Goal: Submit feedback/report problem: Submit feedback/report problem

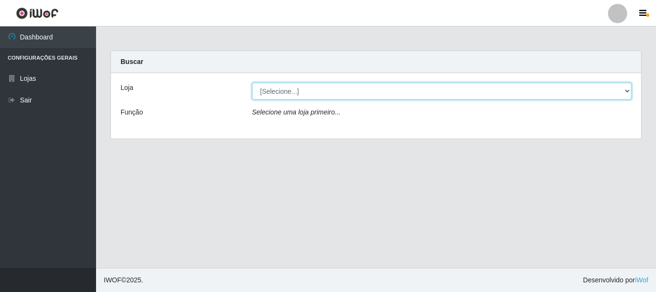
click at [629, 90] on select "[Selecione...] Nordestão - Alecrim" at bounding box center [442, 91] width 380 height 17
select select "453"
click at [252, 83] on select "[Selecione...] Nordestão - Alecrim" at bounding box center [442, 91] width 380 height 17
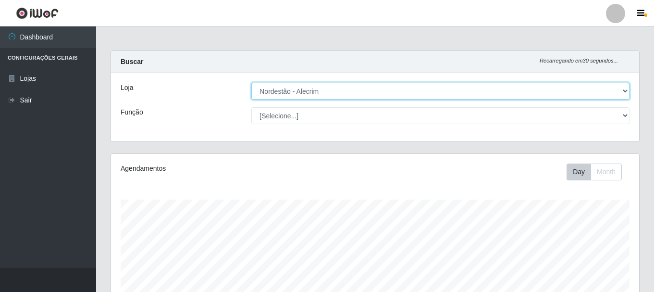
scroll to position [199, 528]
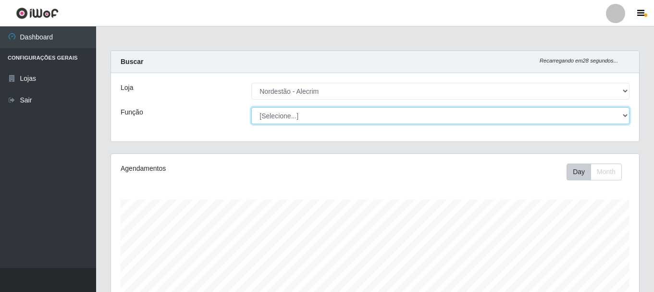
click at [625, 114] on select "[Selecione...] Embalador Embalador + Embalador ++" at bounding box center [440, 115] width 378 height 17
select select "1"
click at [251, 107] on select "[Selecione...] Embalador Embalador + Embalador ++" at bounding box center [440, 115] width 378 height 17
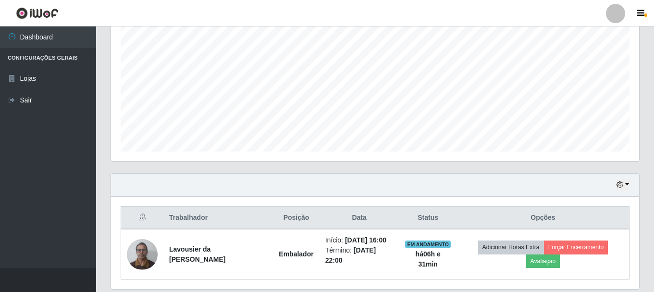
scroll to position [225, 0]
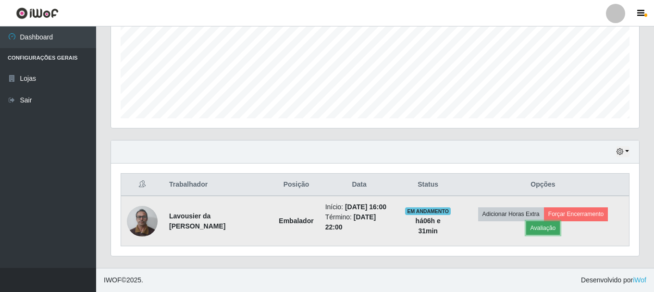
click at [537, 228] on button "Avaliação" at bounding box center [543, 227] width 34 height 13
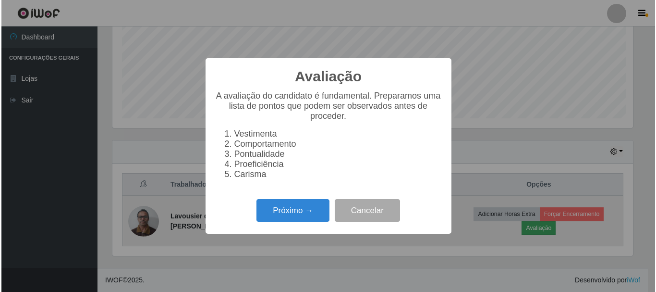
scroll to position [199, 523]
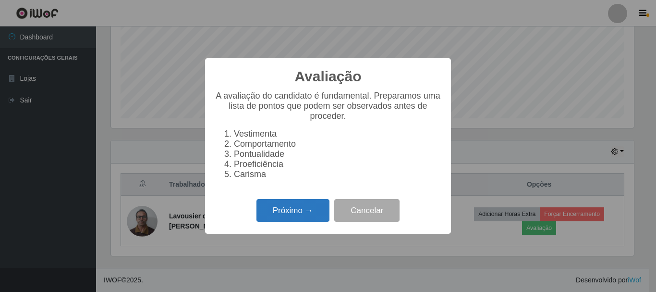
click at [306, 217] on button "Próximo →" at bounding box center [293, 210] width 73 height 23
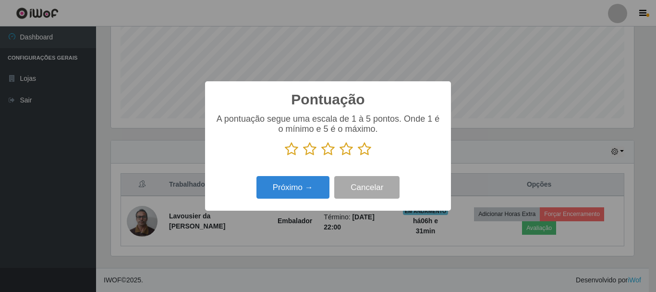
click at [364, 149] on icon at bounding box center [364, 149] width 13 height 14
click at [358, 156] on input "radio" at bounding box center [358, 156] width 0 height 0
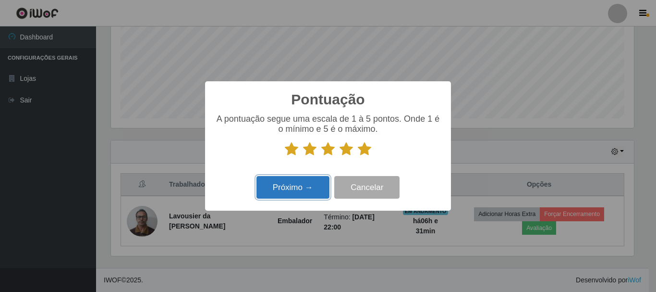
click at [316, 187] on button "Próximo →" at bounding box center [293, 187] width 73 height 23
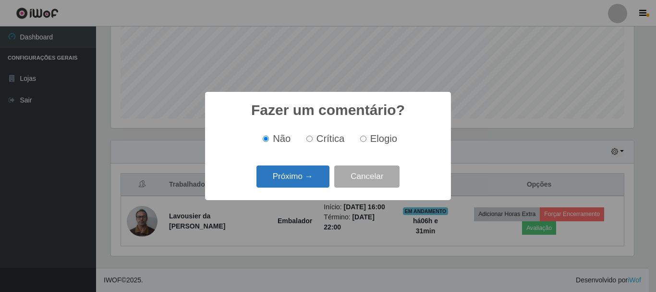
click at [282, 178] on button "Próximo →" at bounding box center [293, 176] width 73 height 23
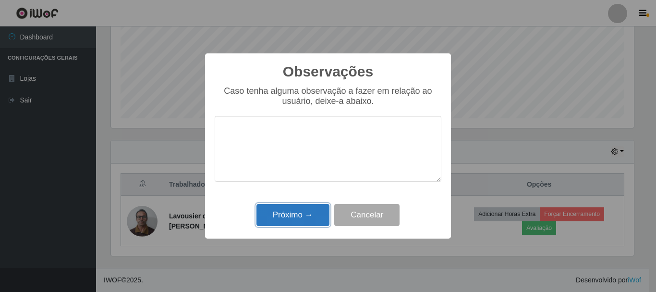
click at [303, 214] on button "Próximo →" at bounding box center [293, 215] width 73 height 23
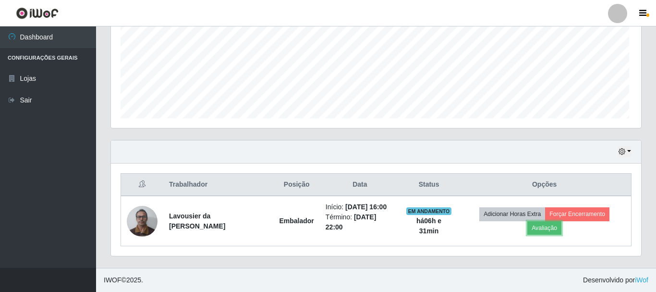
scroll to position [199, 528]
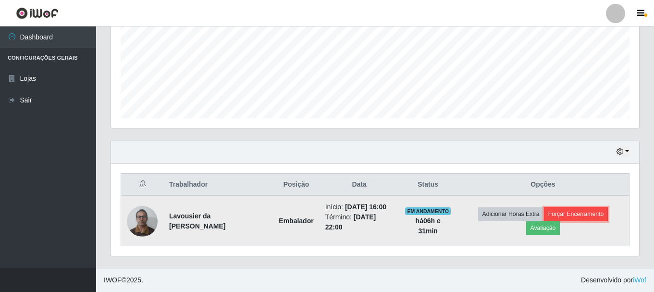
click at [588, 215] on button "Forçar Encerramento" at bounding box center [576, 213] width 64 height 13
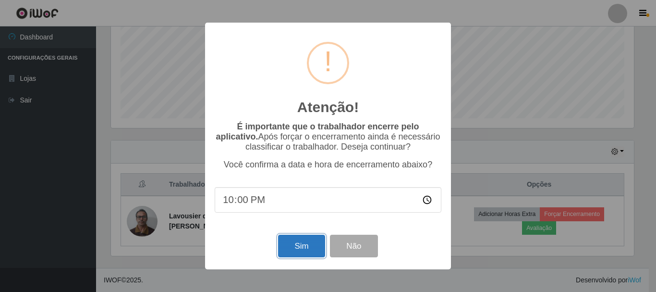
click at [290, 253] on button "Sim" at bounding box center [301, 246] width 47 height 23
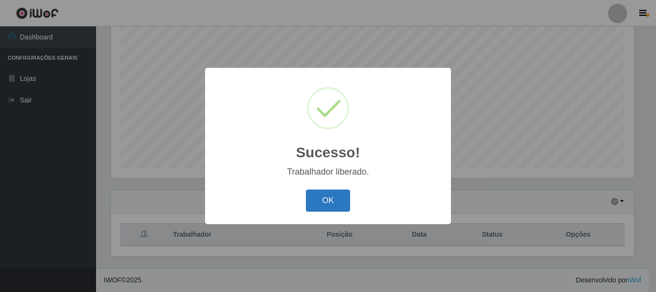
click at [323, 203] on button "OK" at bounding box center [328, 200] width 45 height 23
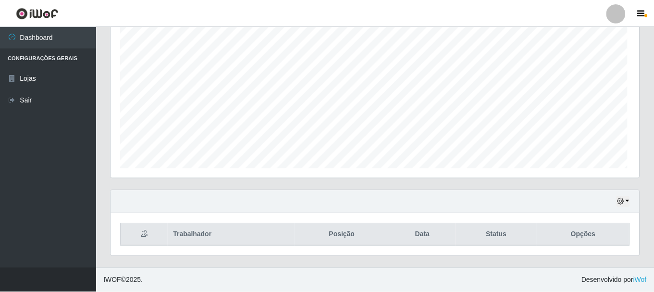
scroll to position [199, 528]
